Goal: Information Seeking & Learning: Learn about a topic

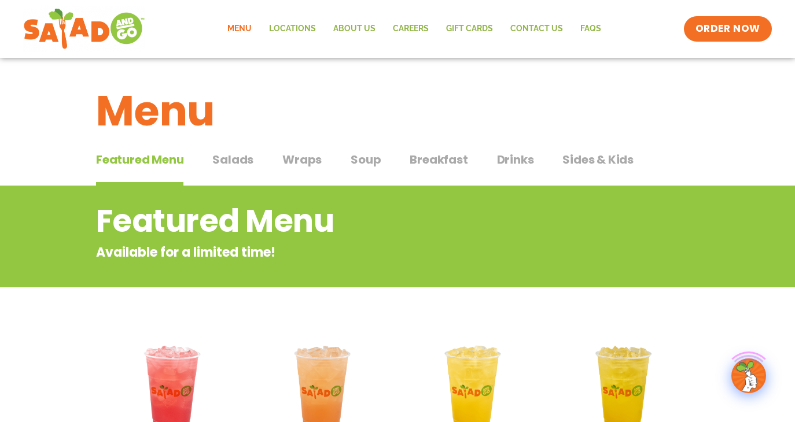
click at [244, 32] on link "Menu" at bounding box center [240, 29] width 42 height 27
click at [305, 157] on span "Wraps" at bounding box center [301, 159] width 39 height 17
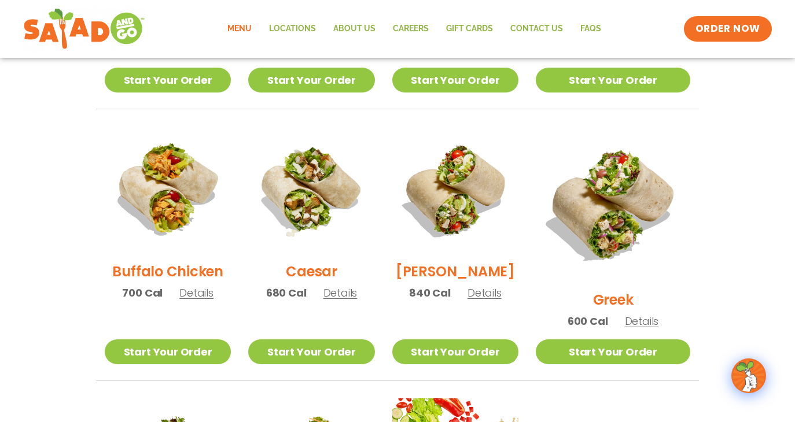
scroll to position [519, 0]
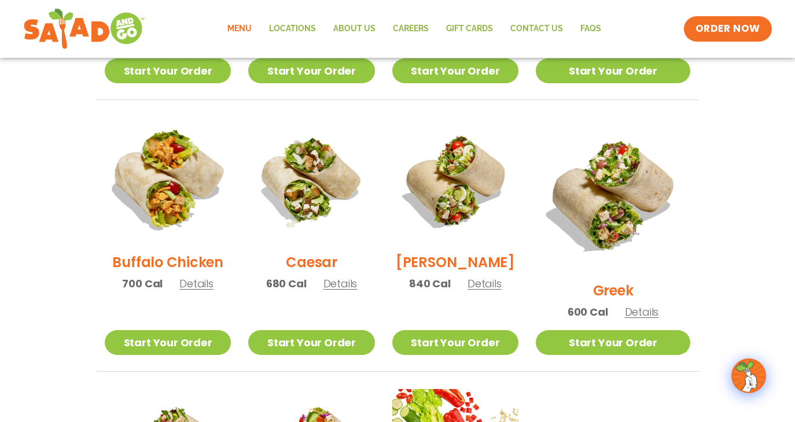
click at [179, 200] on img at bounding box center [168, 180] width 148 height 148
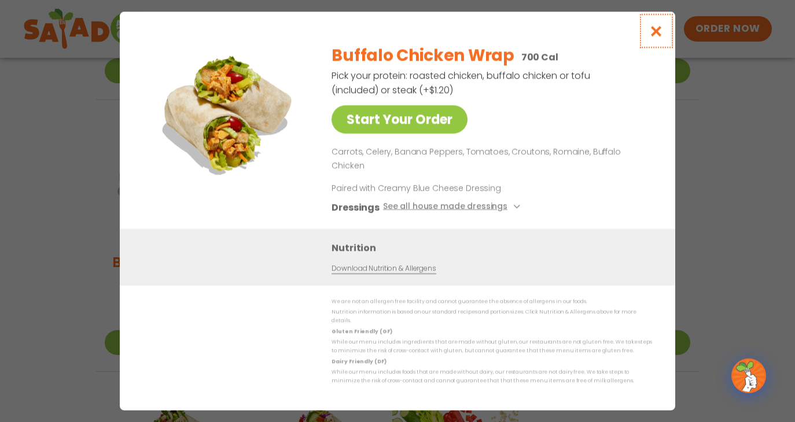
click at [655, 37] on icon "Close modal" at bounding box center [656, 31] width 14 height 12
